Goal: Task Accomplishment & Management: Use online tool/utility

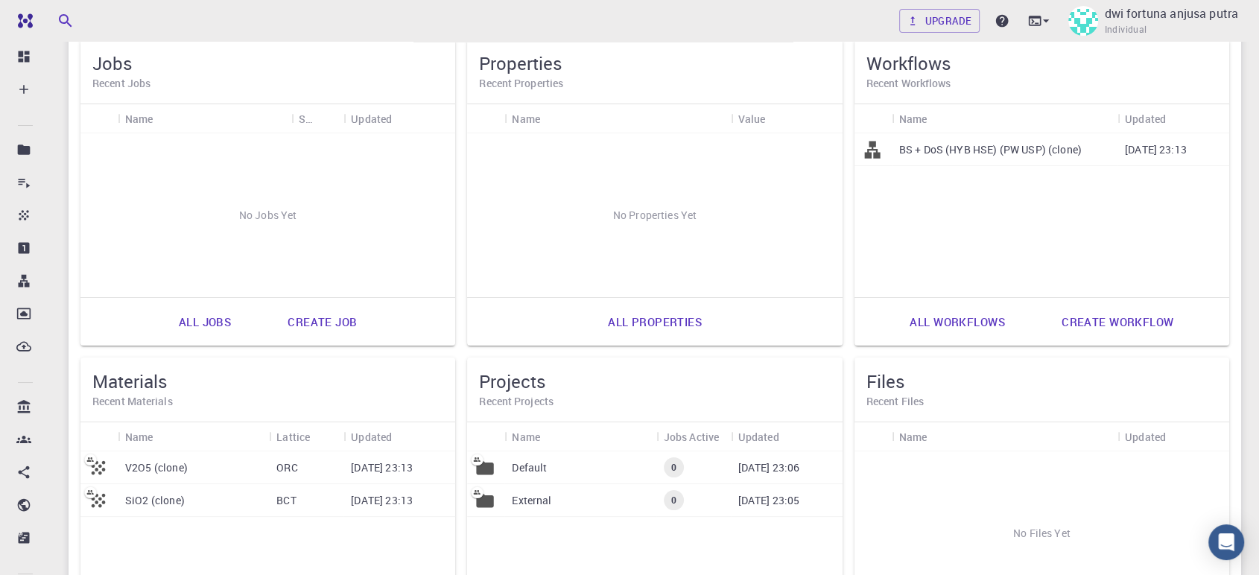
scroll to position [122, 0]
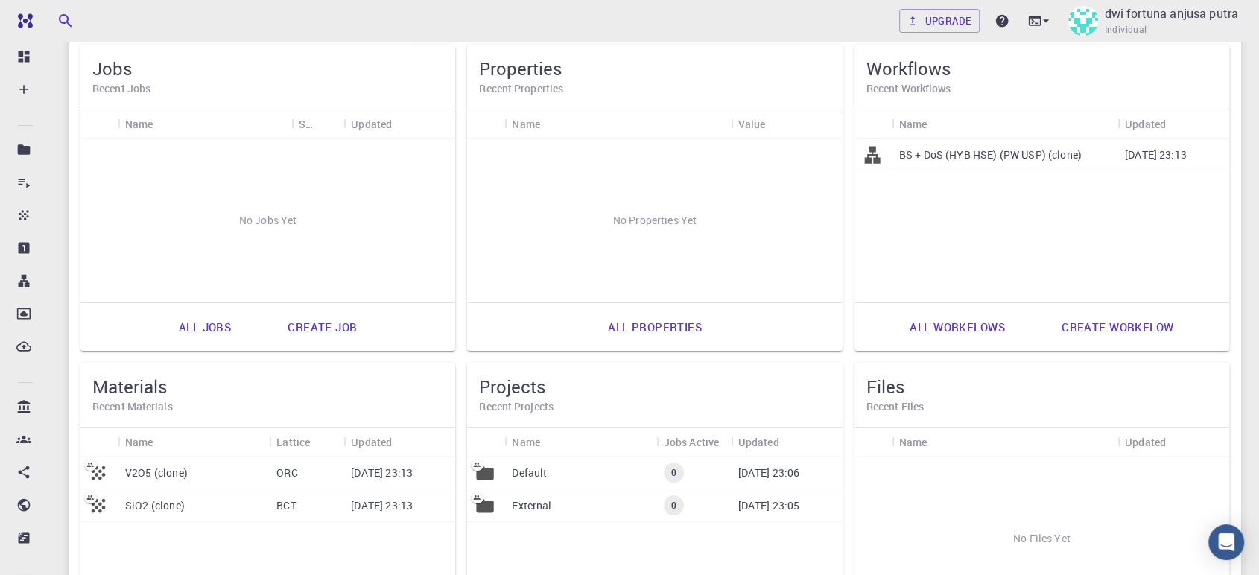
click at [925, 156] on p "BS + DoS (HYB HSE) (PW USP) (clone)" at bounding box center [990, 155] width 183 height 15
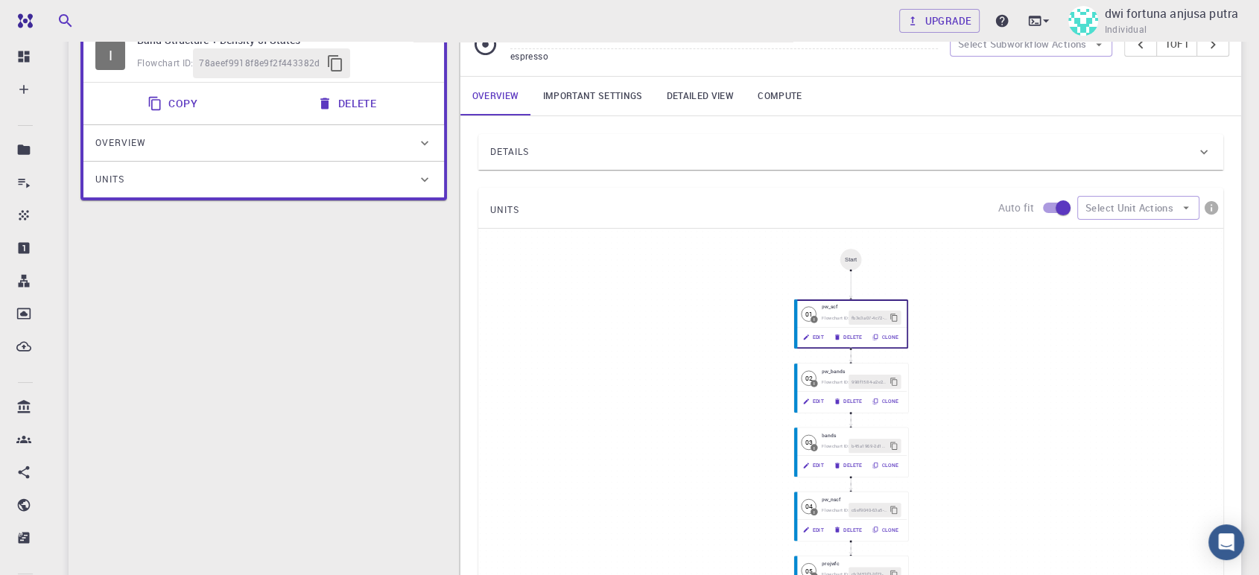
scroll to position [95, 0]
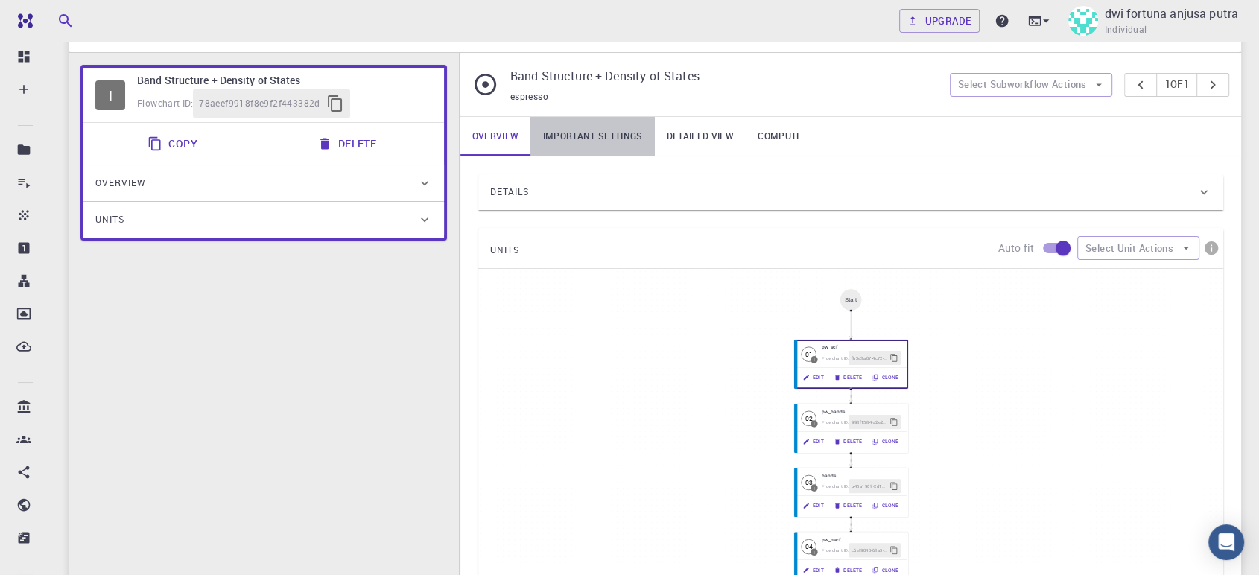
click at [619, 128] on link "Important settings" at bounding box center [592, 136] width 124 height 39
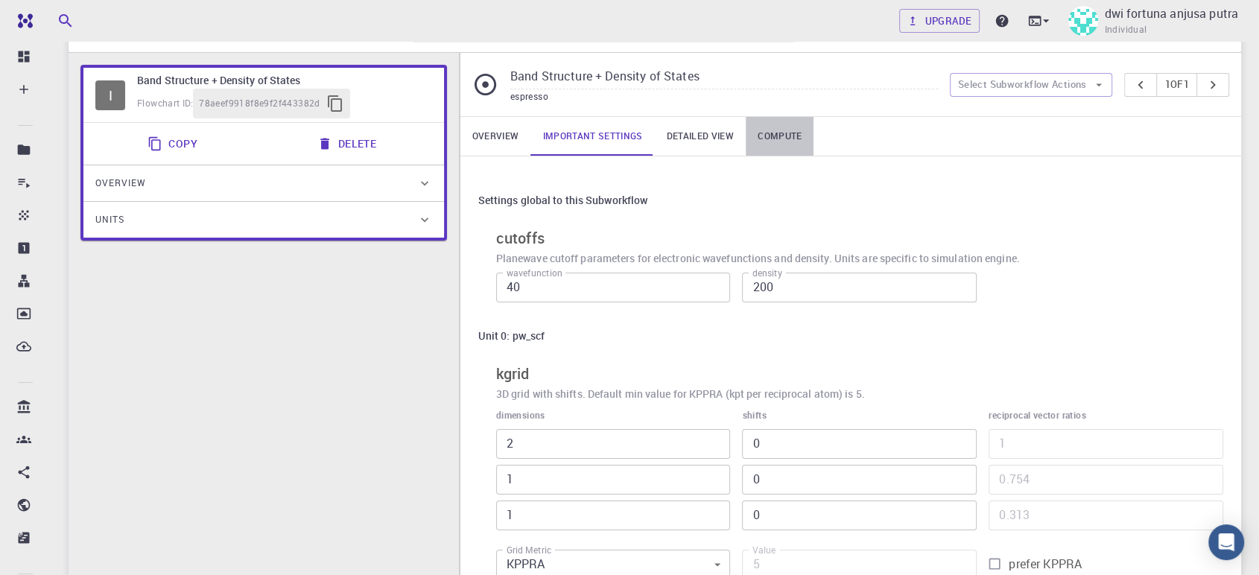
click at [780, 132] on link "Compute" at bounding box center [780, 136] width 68 height 39
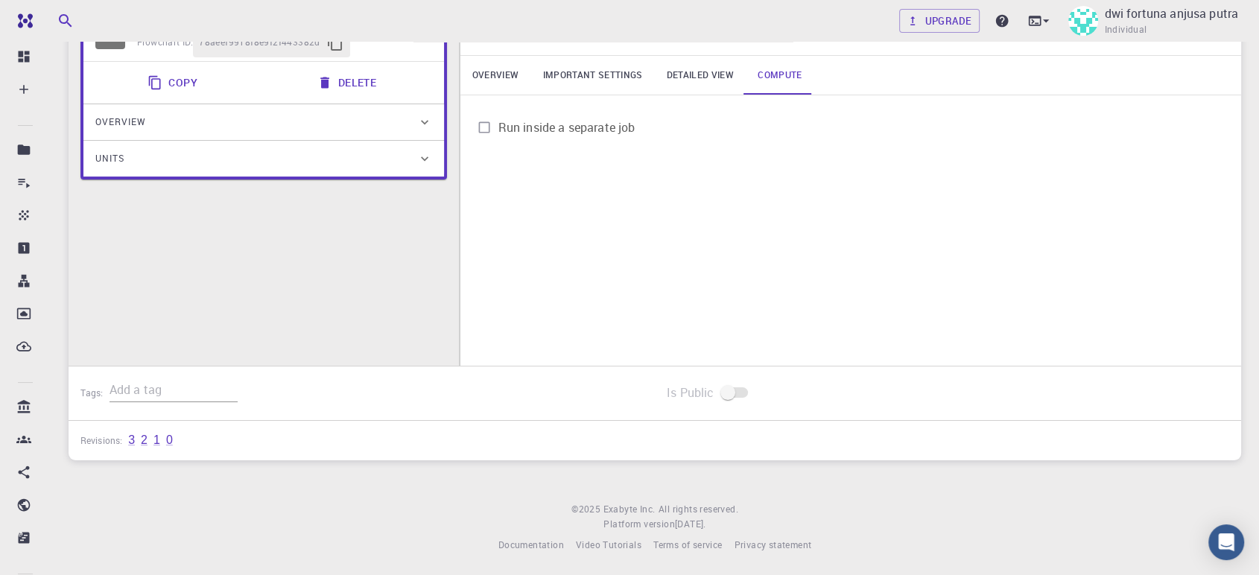
scroll to position [156, 0]
click at [730, 396] on span at bounding box center [735, 393] width 25 height 10
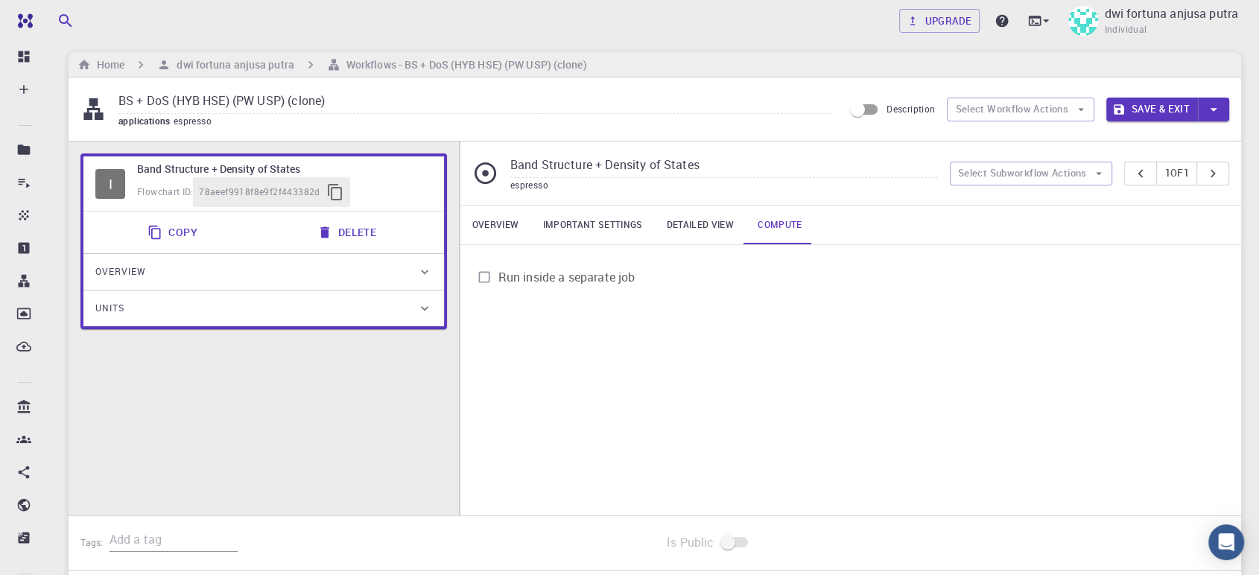
scroll to position [6, 0]
click at [616, 275] on span "Run inside a separate job" at bounding box center [566, 278] width 137 height 18
click at [498, 275] on input "Run inside a separate job" at bounding box center [484, 278] width 28 height 28
checkbox input "true"
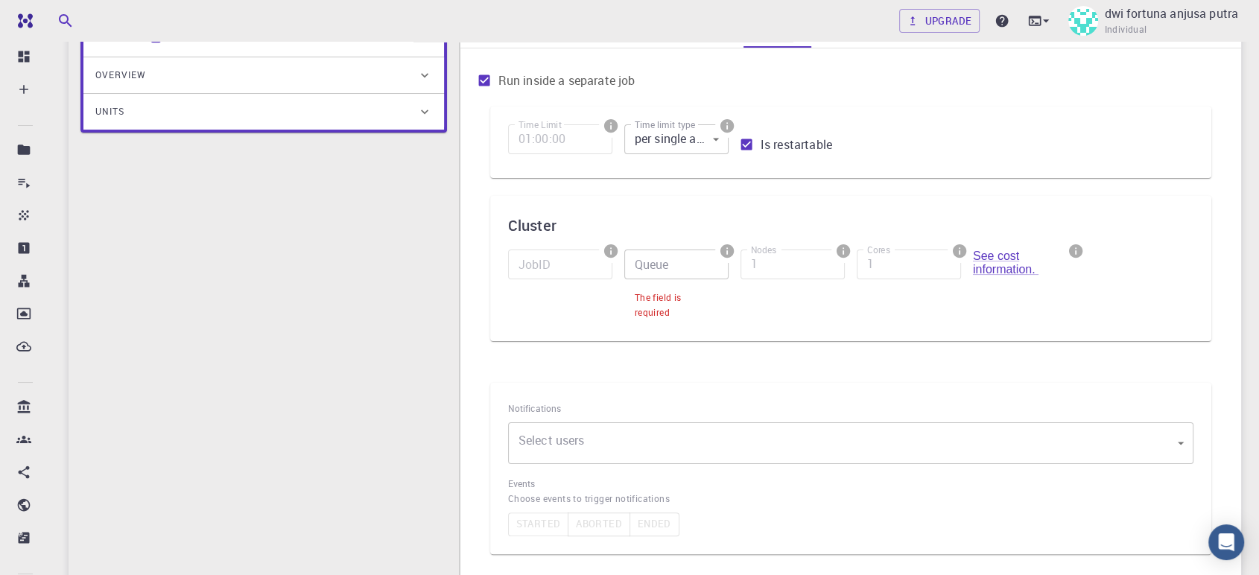
scroll to position [203, 0]
click at [992, 266] on link "See cost information." at bounding box center [1006, 263] width 66 height 26
click at [685, 262] on input "Queue" at bounding box center [676, 265] width 104 height 30
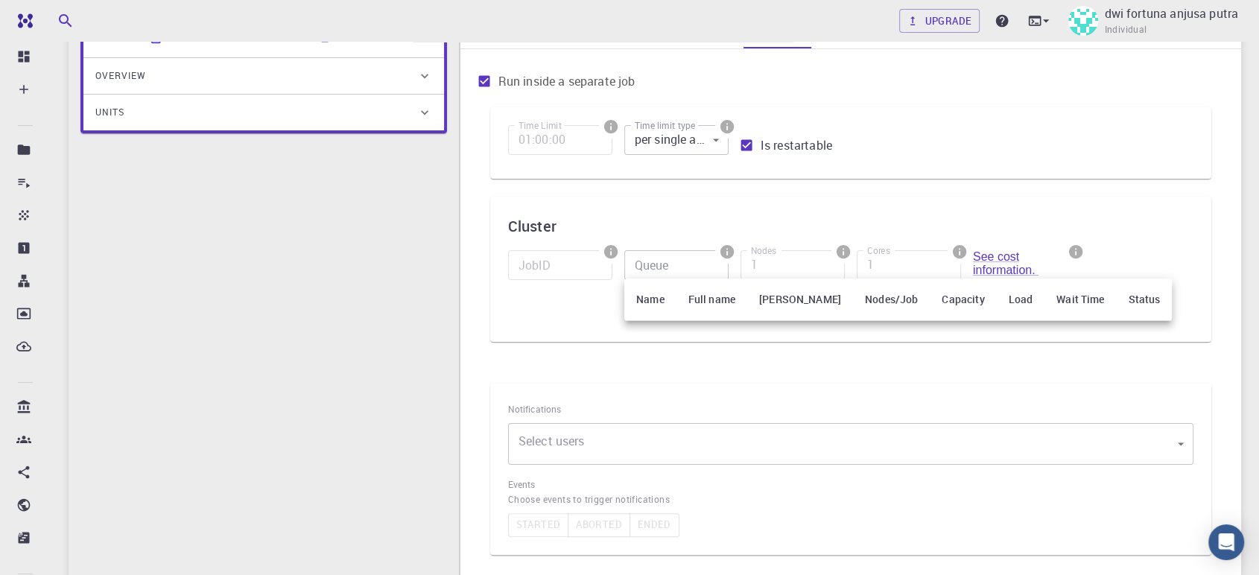
click at [690, 200] on div at bounding box center [629, 287] width 1259 height 575
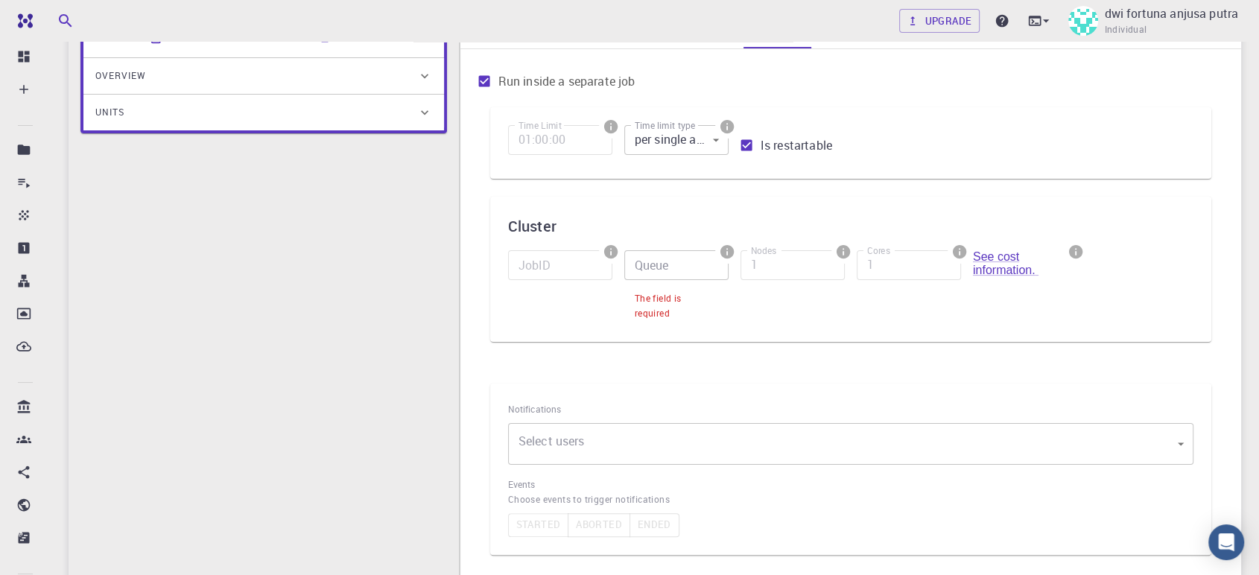
click at [739, 322] on div "Nodes 1 Nodes" at bounding box center [787, 281] width 116 height 86
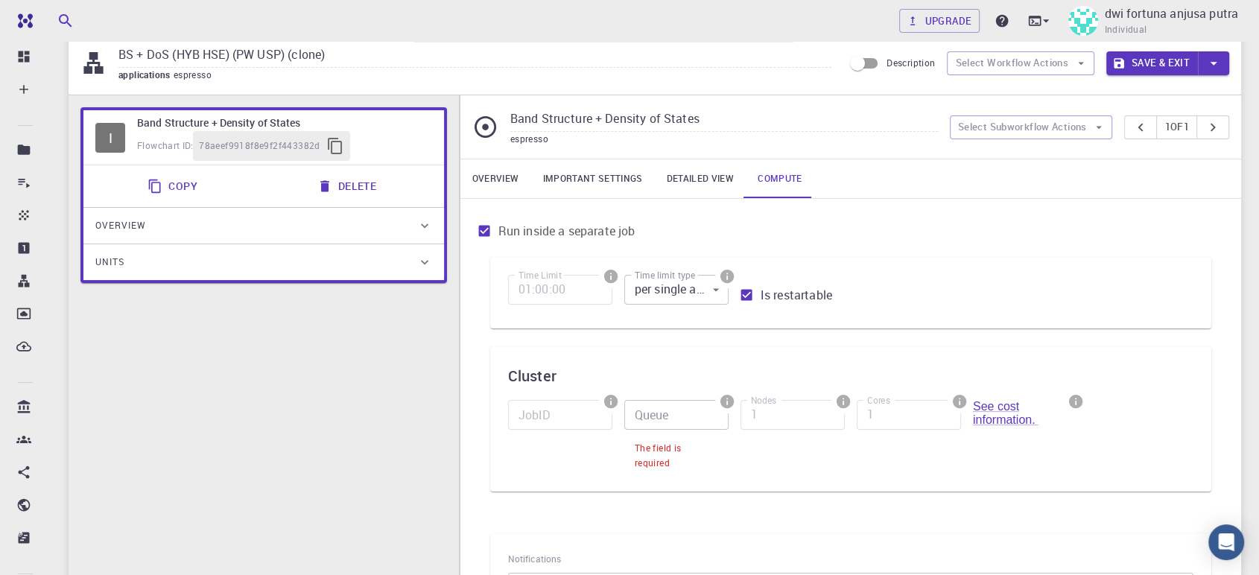
scroll to position [0, 0]
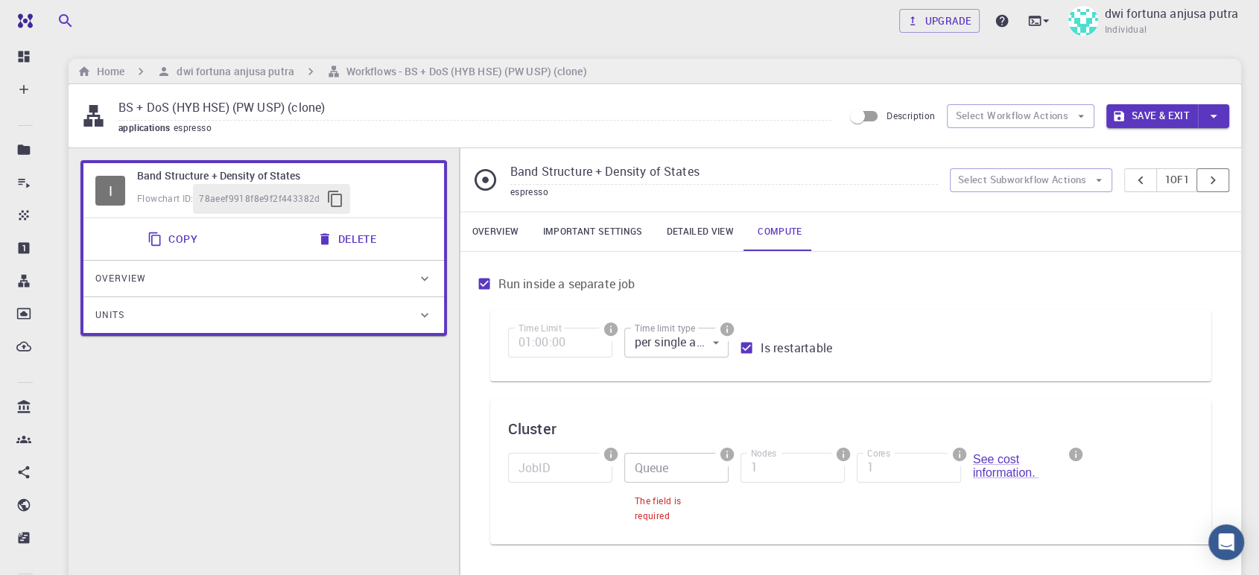
click at [1215, 181] on icon "pager" at bounding box center [1213, 180] width 16 height 16
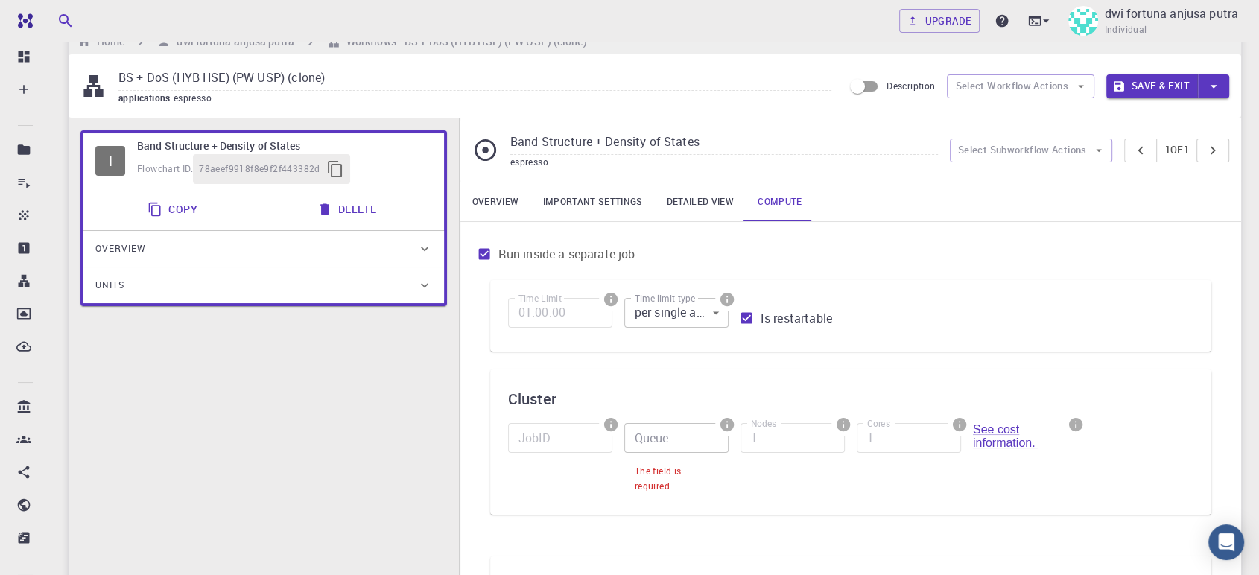
scroll to position [29, 0]
click at [1073, 153] on button "Select Subworkflow Actions" at bounding box center [1031, 151] width 163 height 24
click at [857, 146] on input "Band Structure + Density of States" at bounding box center [724, 143] width 428 height 25
click at [664, 446] on input "Queue" at bounding box center [676, 439] width 104 height 30
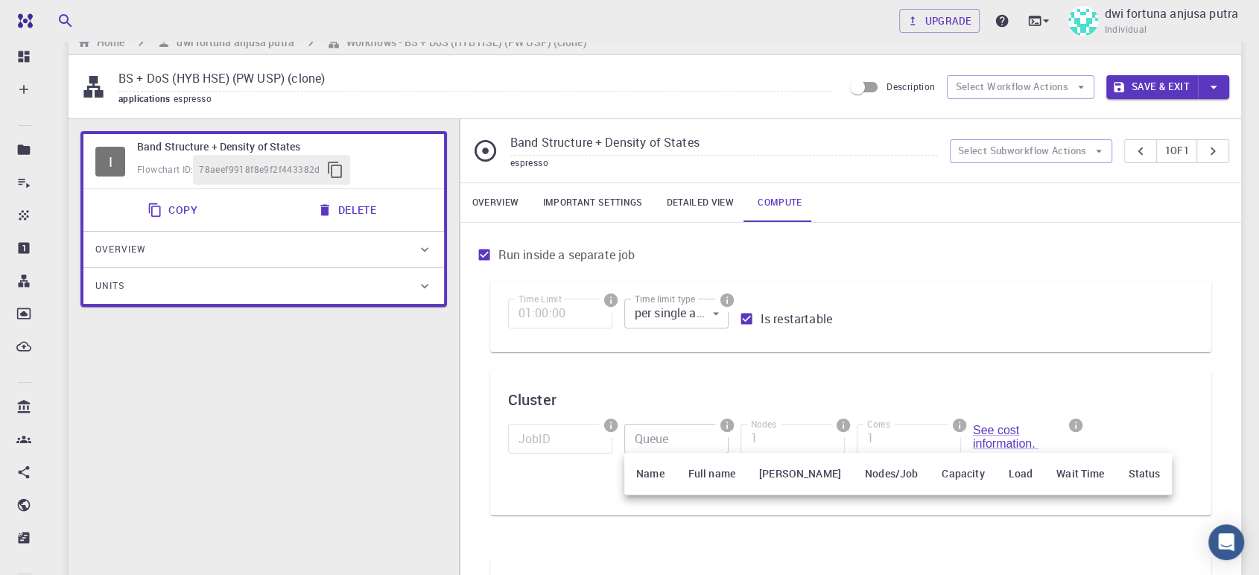
click at [644, 475] on th "Name" at bounding box center [650, 474] width 52 height 42
click at [799, 349] on div at bounding box center [629, 287] width 1259 height 575
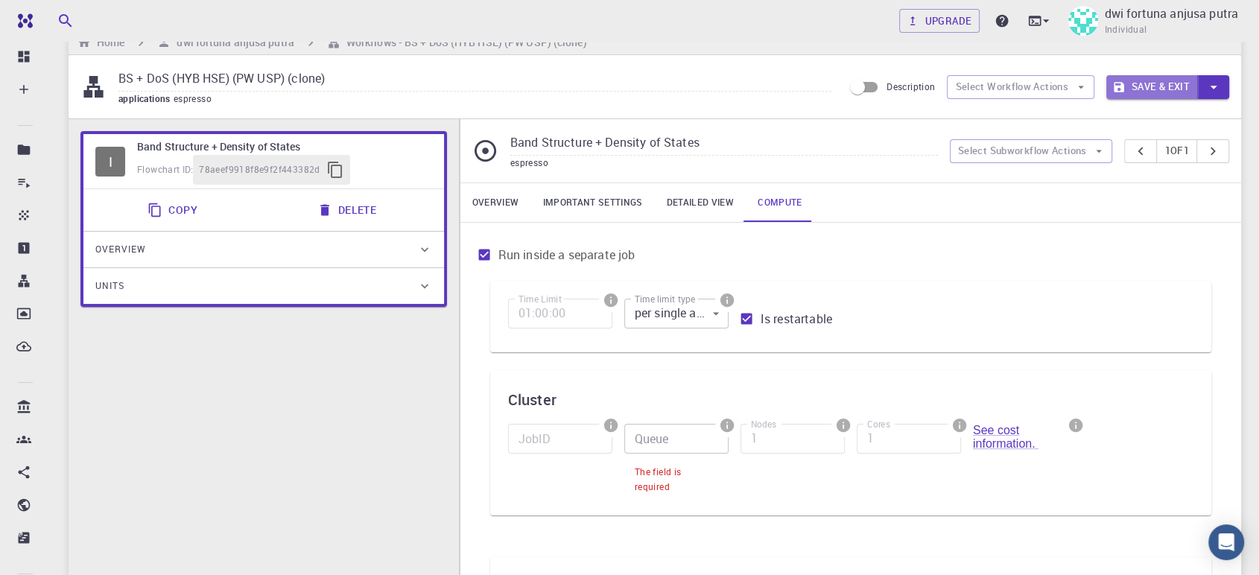
click at [1146, 80] on button "Save & Exit" at bounding box center [1152, 87] width 92 height 24
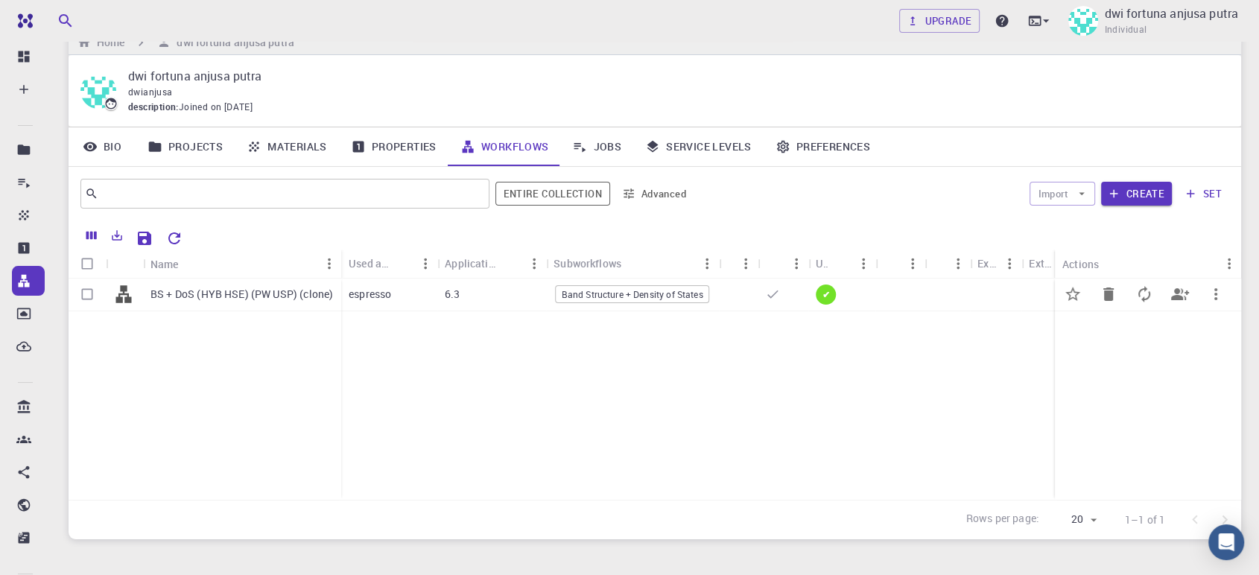
click at [83, 299] on input "Select row" at bounding box center [87, 294] width 28 height 28
checkbox input "true"
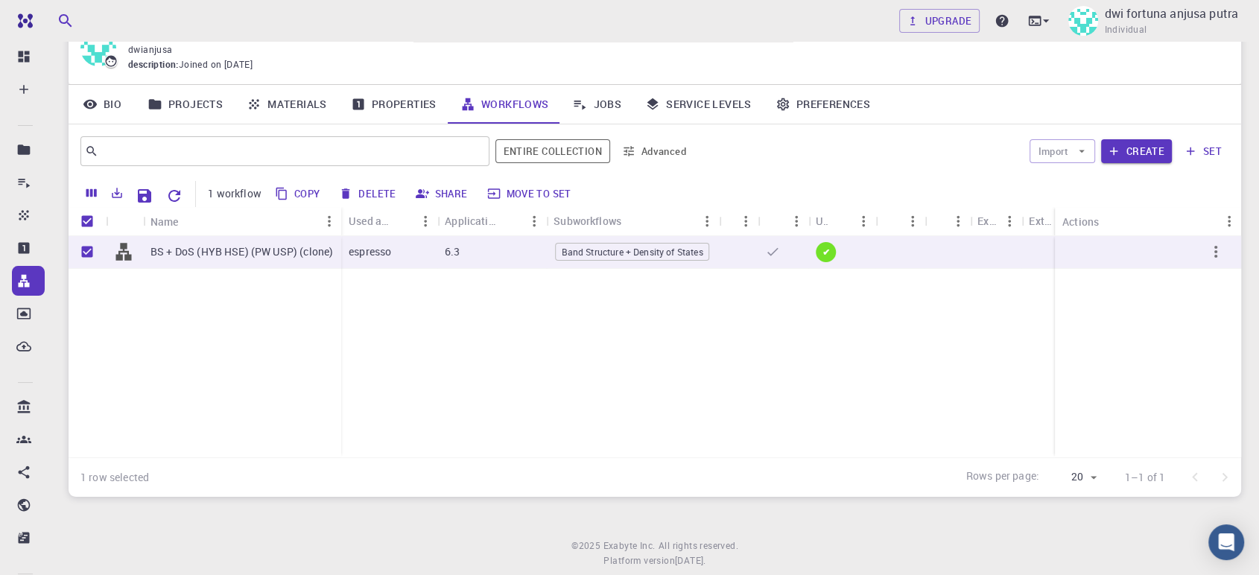
scroll to position [70, 0]
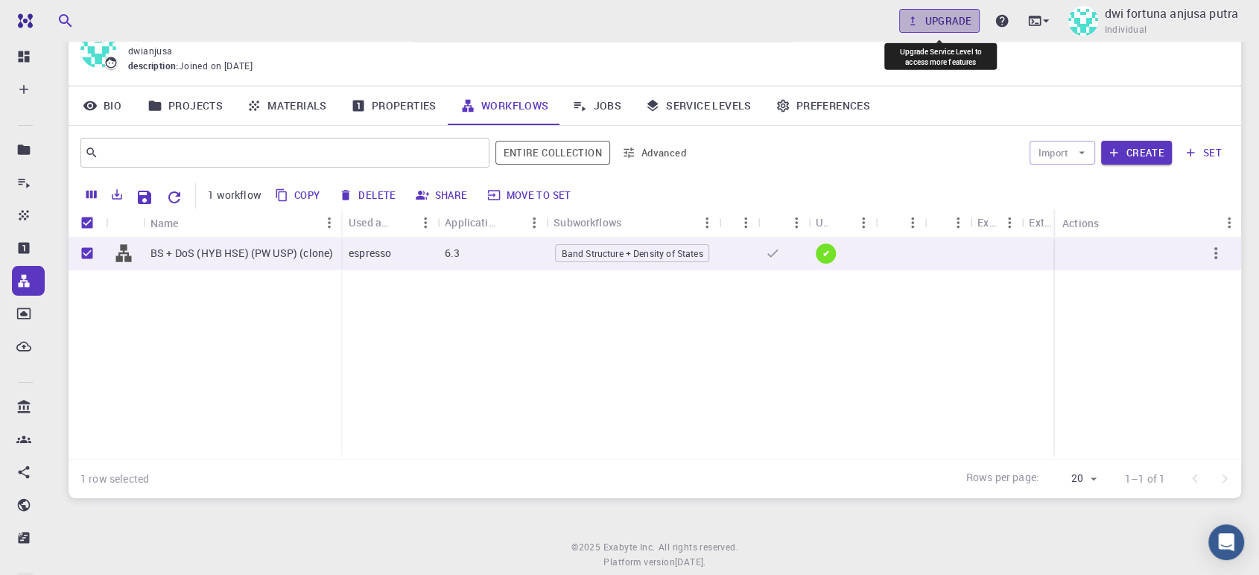
click at [930, 23] on link "Upgrade" at bounding box center [939, 21] width 81 height 24
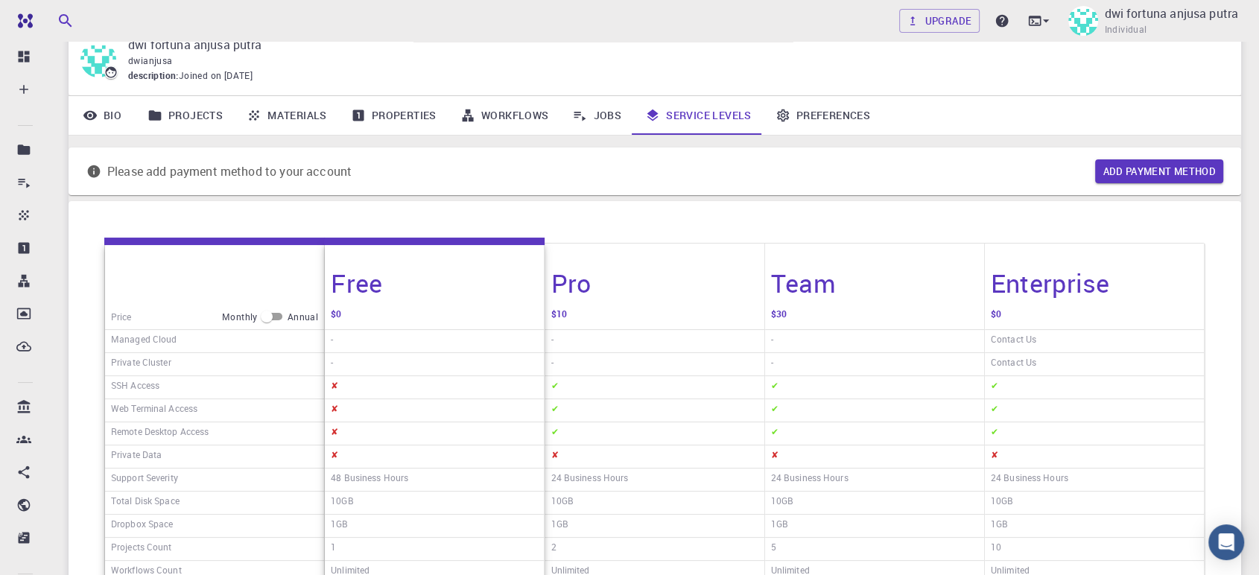
scroll to position [61, 0]
click at [1082, 314] on div "$0" at bounding box center [1094, 316] width 219 height 25
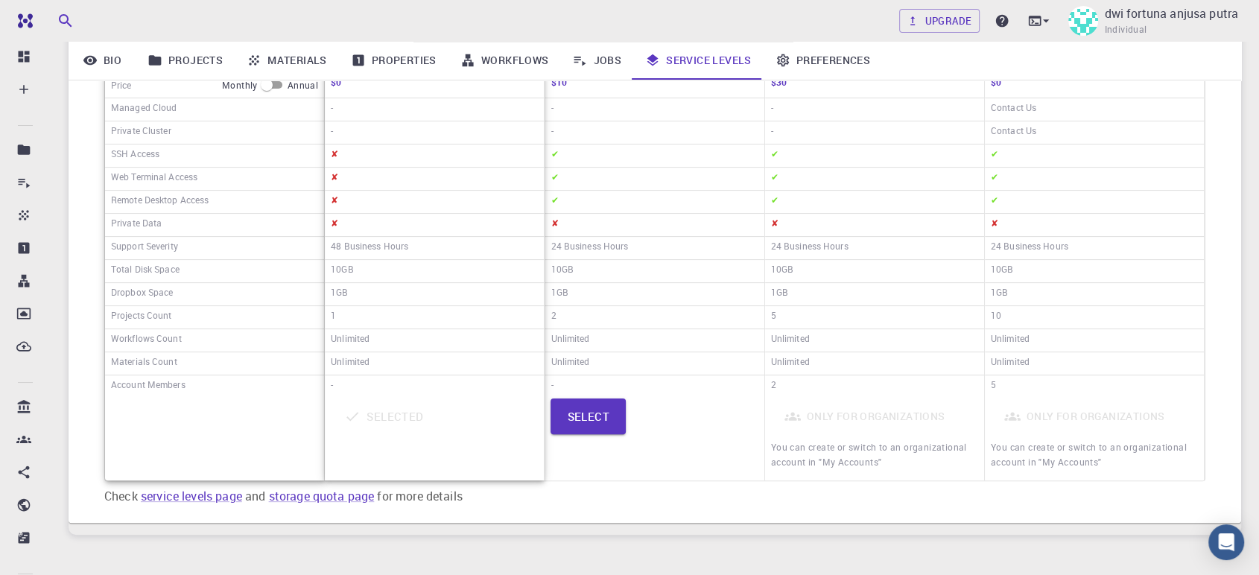
scroll to position [274, 0]
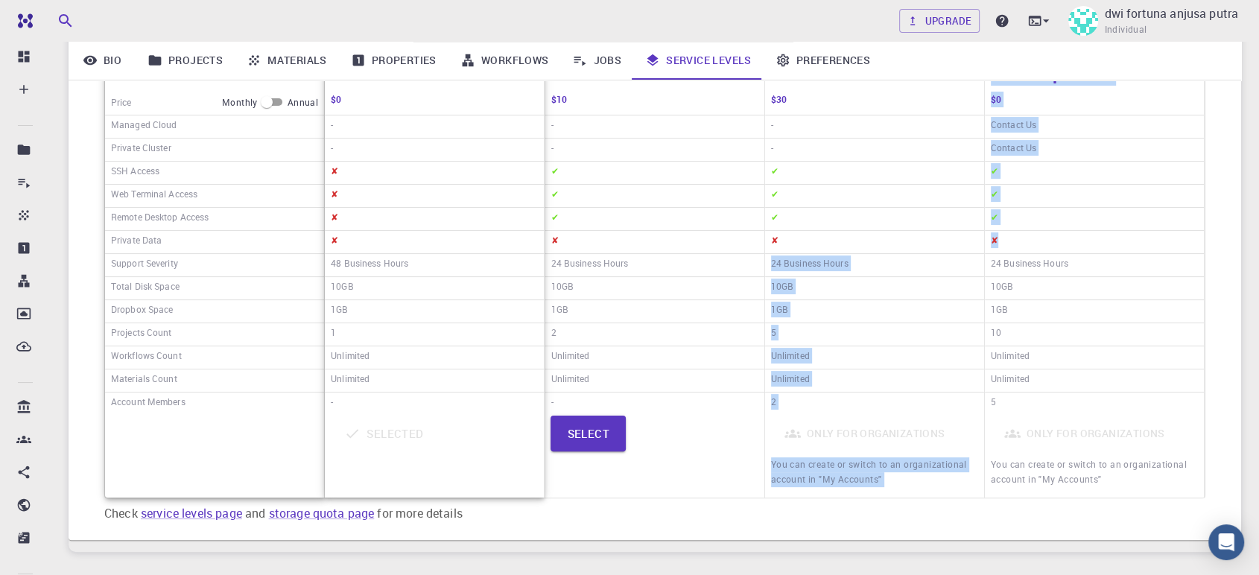
drag, startPoint x: 781, startPoint y: 244, endPoint x: 1049, endPoint y: 267, distance: 269.1
click at [1049, 267] on div "Price Monthly Annual Managed Cloud Private Cluster SSH Access Web Terminal Acce…" at bounding box center [654, 263] width 1101 height 470
click at [1049, 267] on h6 "24 Business Hours" at bounding box center [1029, 265] width 77 height 19
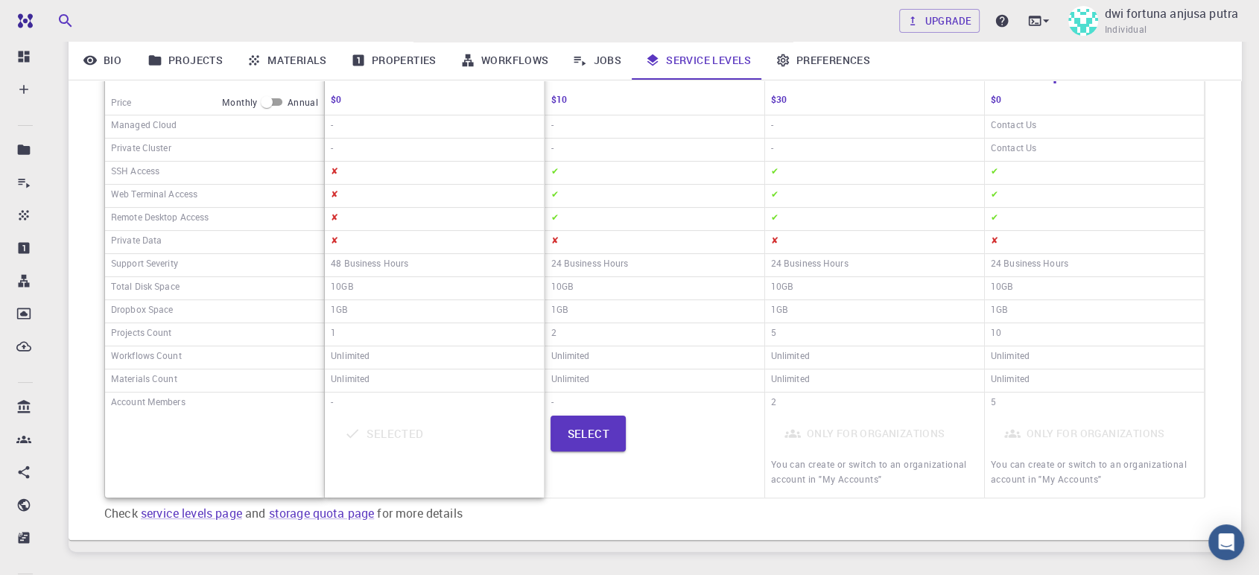
scroll to position [0, 0]
